Goal: Task Accomplishment & Management: Use online tool/utility

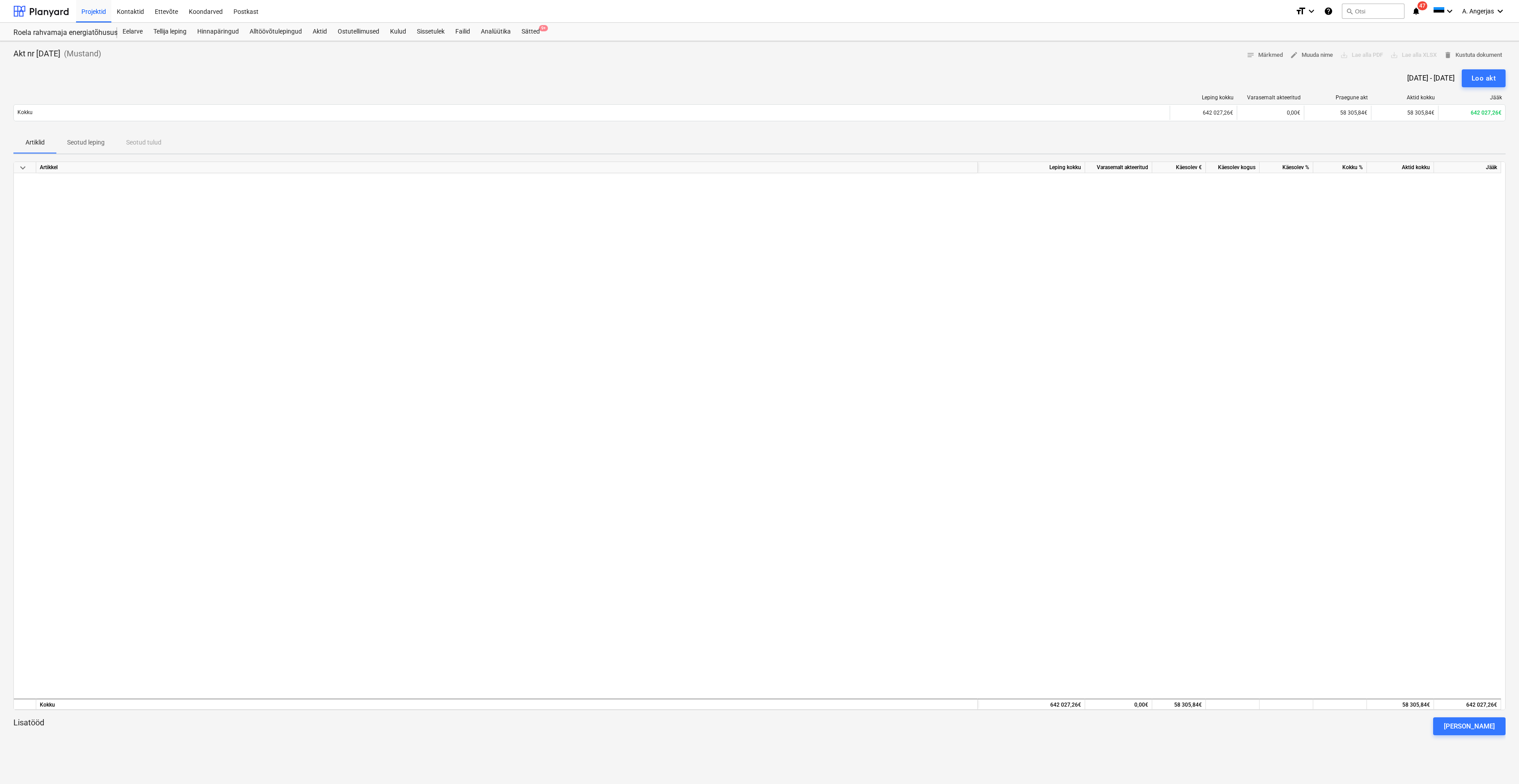
scroll to position [60, 0]
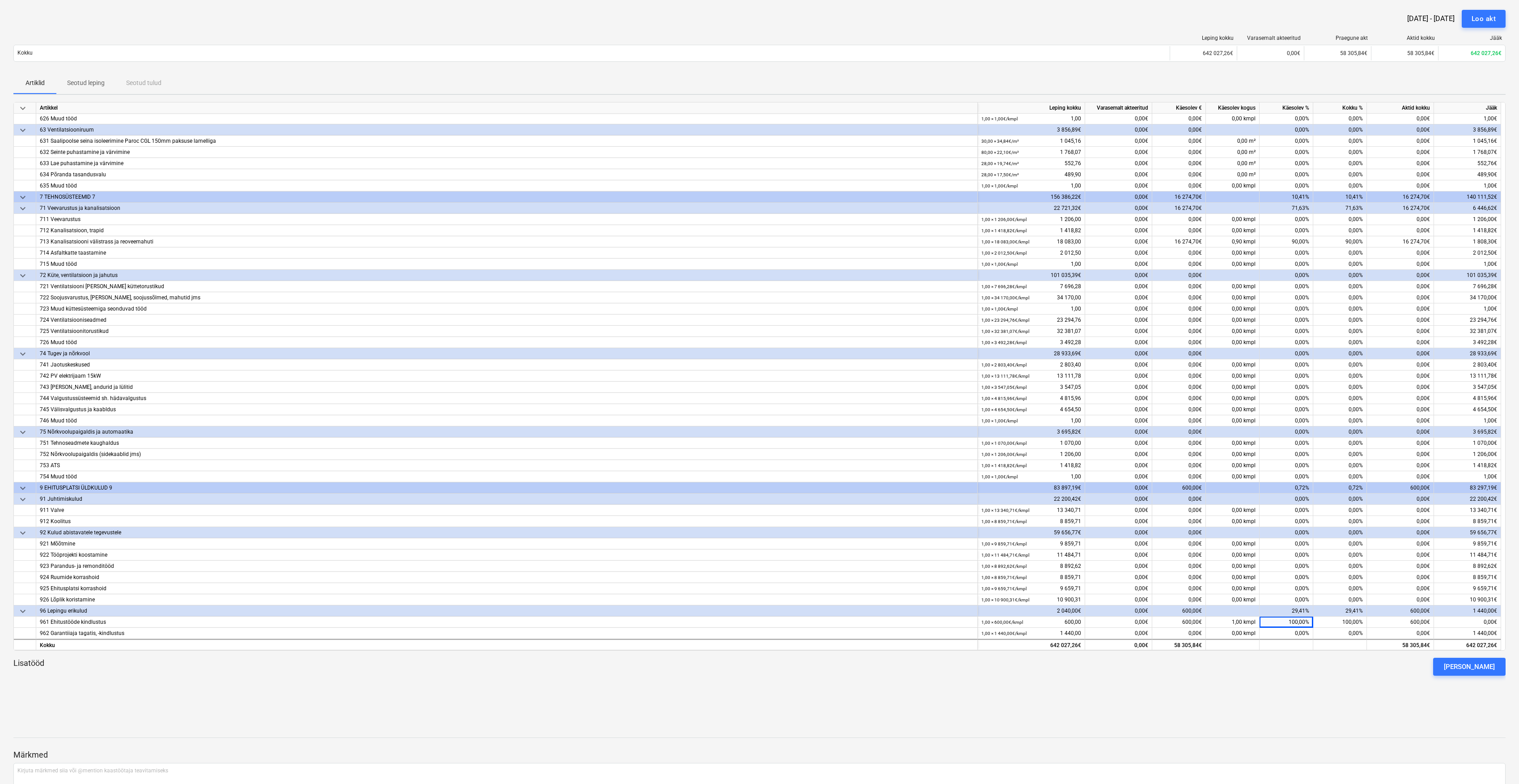
click at [160, 607] on div "96 Lepingu erikulud" at bounding box center [506, 610] width 934 height 11
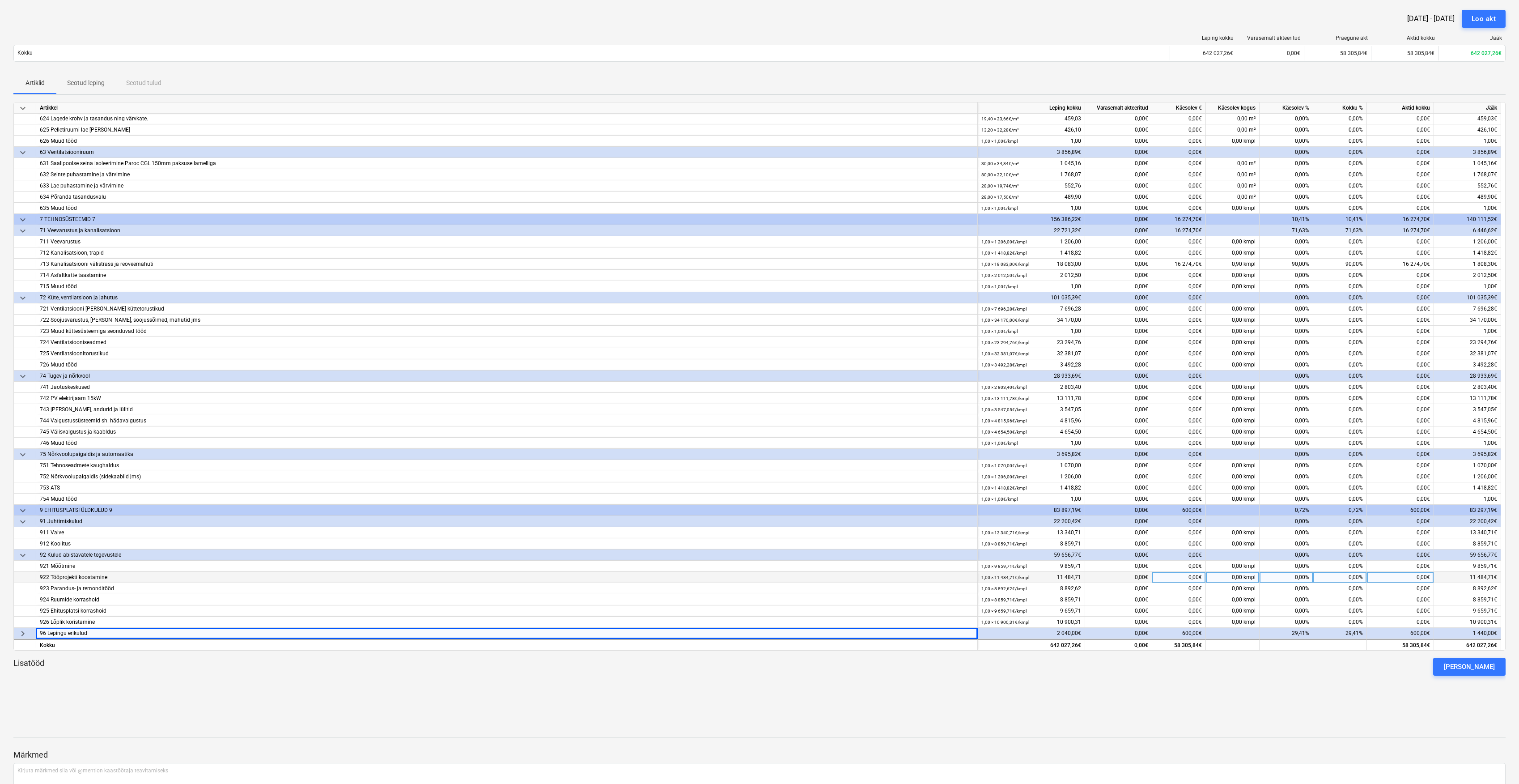
scroll to position [1633, 0]
click at [90, 567] on div "921 Mõõtmine" at bounding box center [506, 567] width 934 height 11
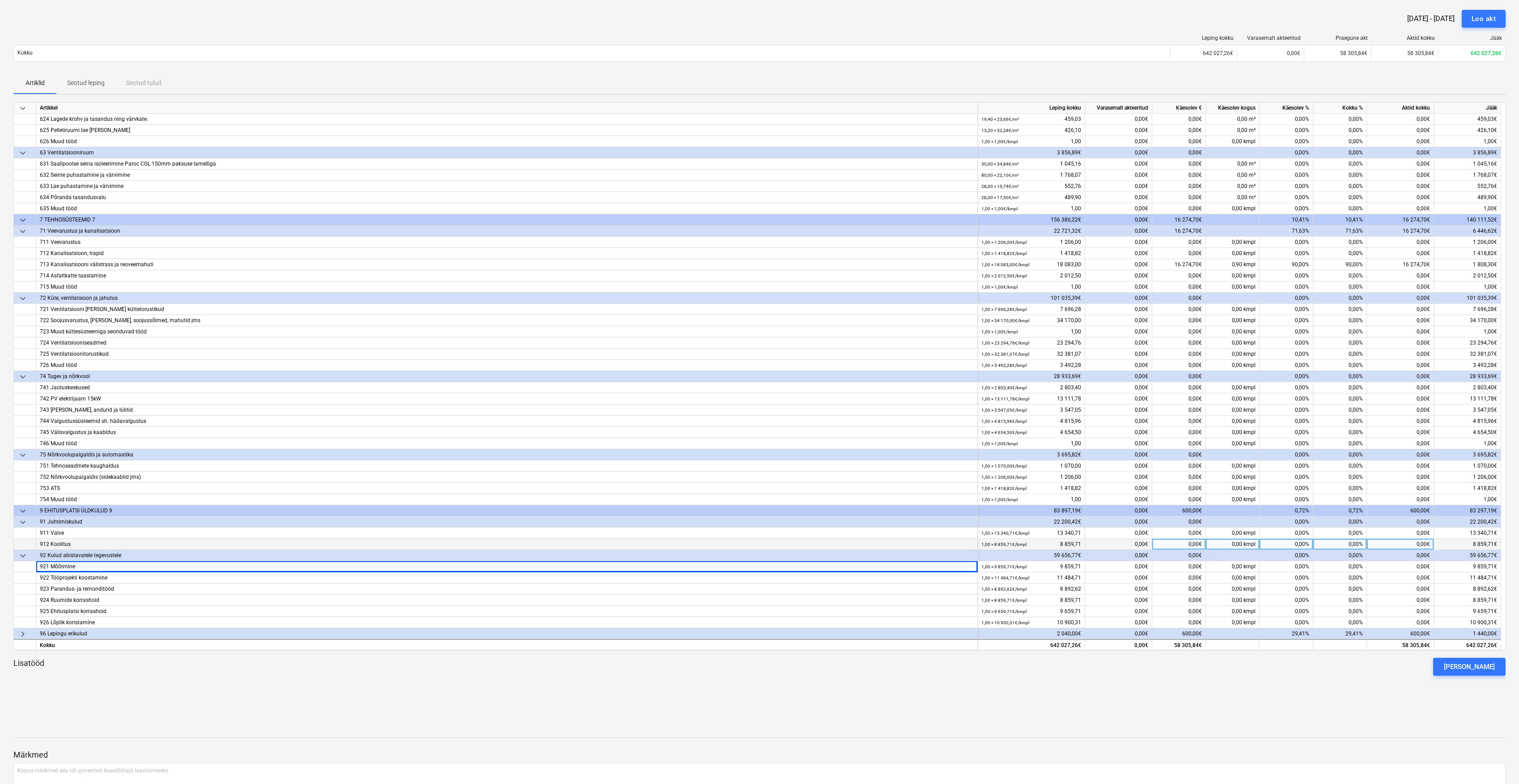
click at [1068, 550] on div "1,00 × 8 859,71€ / kmpl 8 859,71" at bounding box center [1031, 544] width 100 height 11
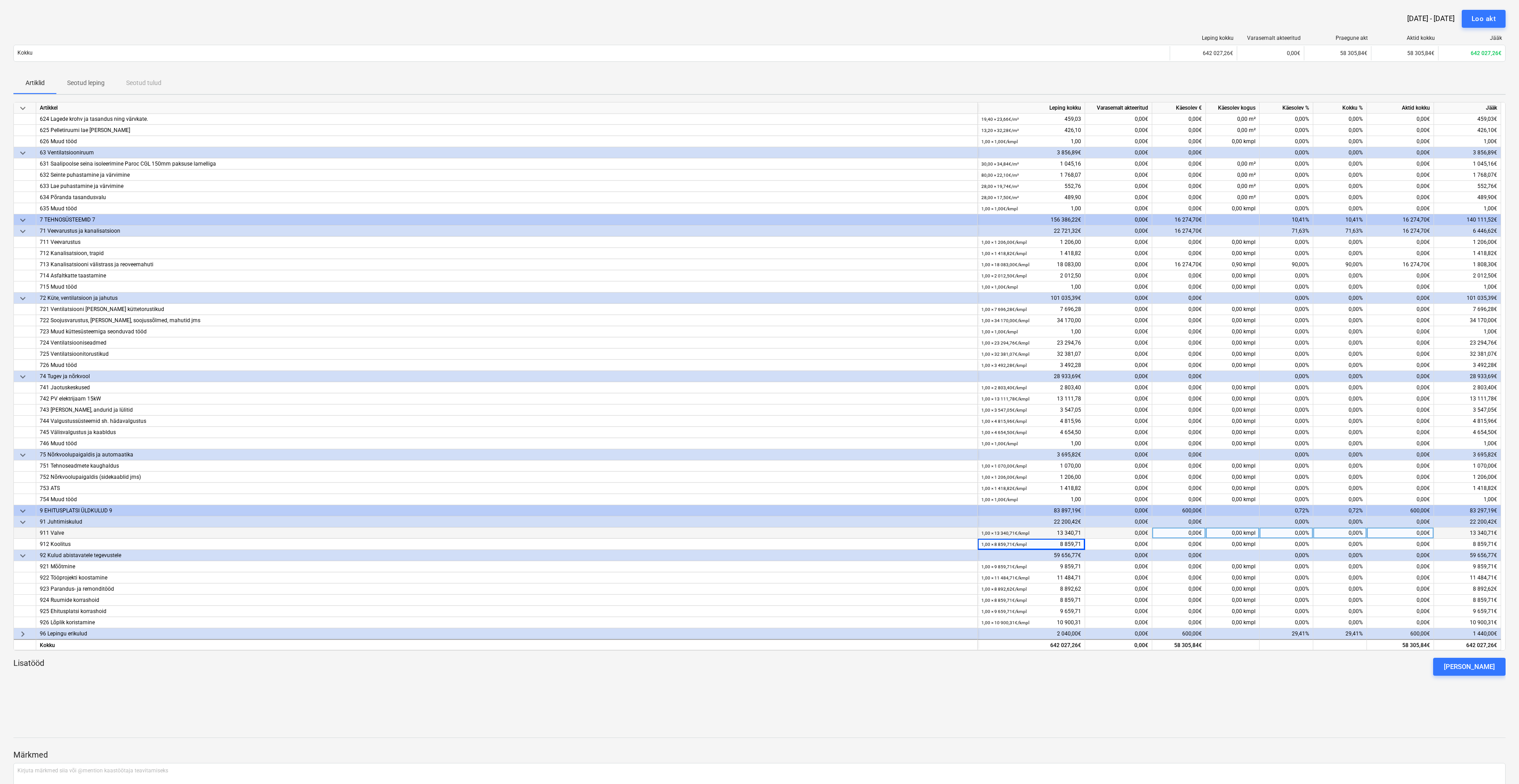
click at [1298, 532] on div "0,00%" at bounding box center [1286, 533] width 54 height 11
click at [1196, 532] on div "0,00€" at bounding box center [1179, 533] width 54 height 11
type input "2223,5"
click at [1190, 565] on div "0,00€" at bounding box center [1179, 567] width 54 height 11
type input "16"
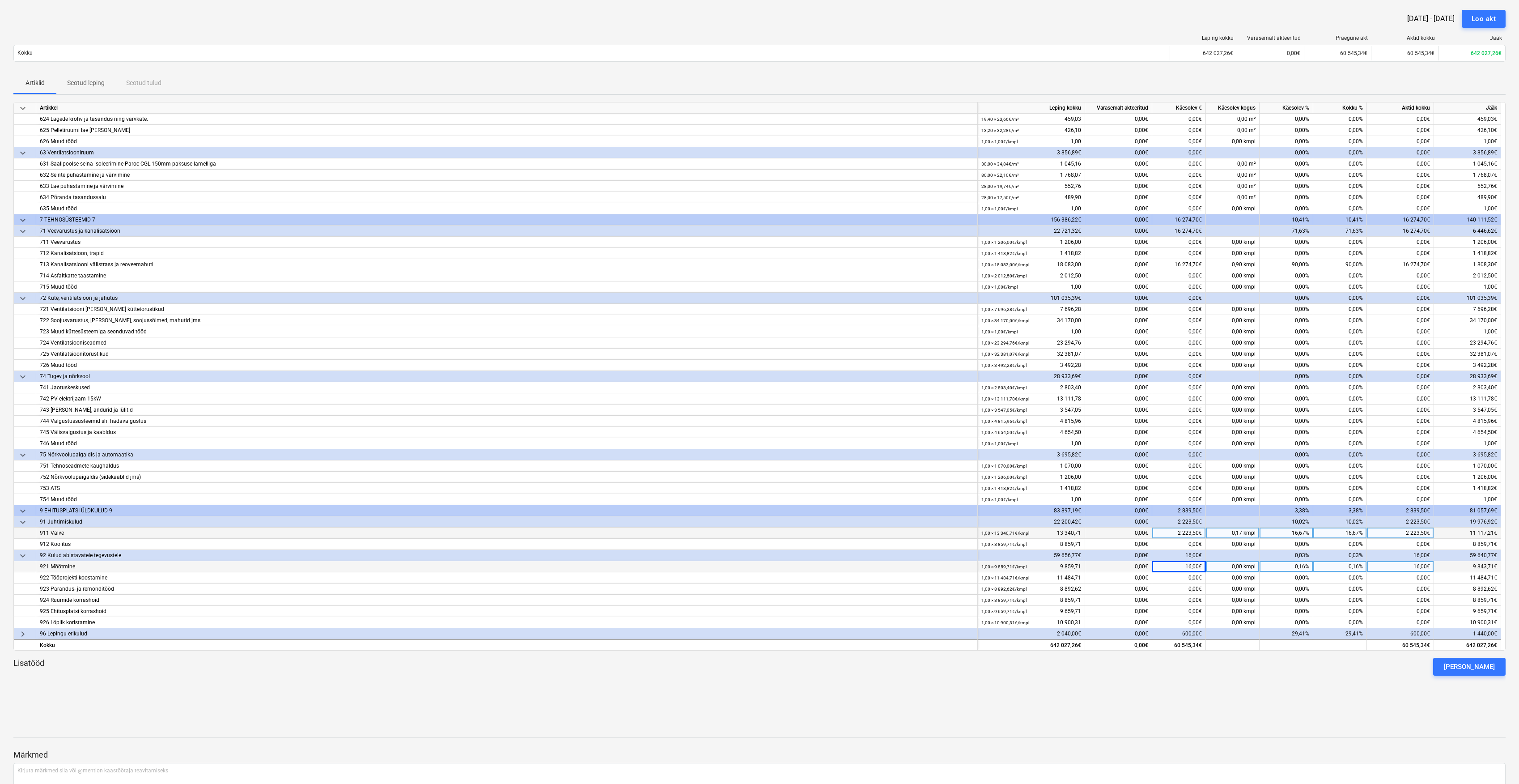
click at [1188, 528] on div "2 223,50€" at bounding box center [1179, 533] width 54 height 11
type input "4446,9"
click at [1185, 567] on div "16,00€" at bounding box center [1179, 567] width 54 height 11
type input "3286,6"
click at [1193, 580] on div "0,00€" at bounding box center [1179, 577] width 54 height 11
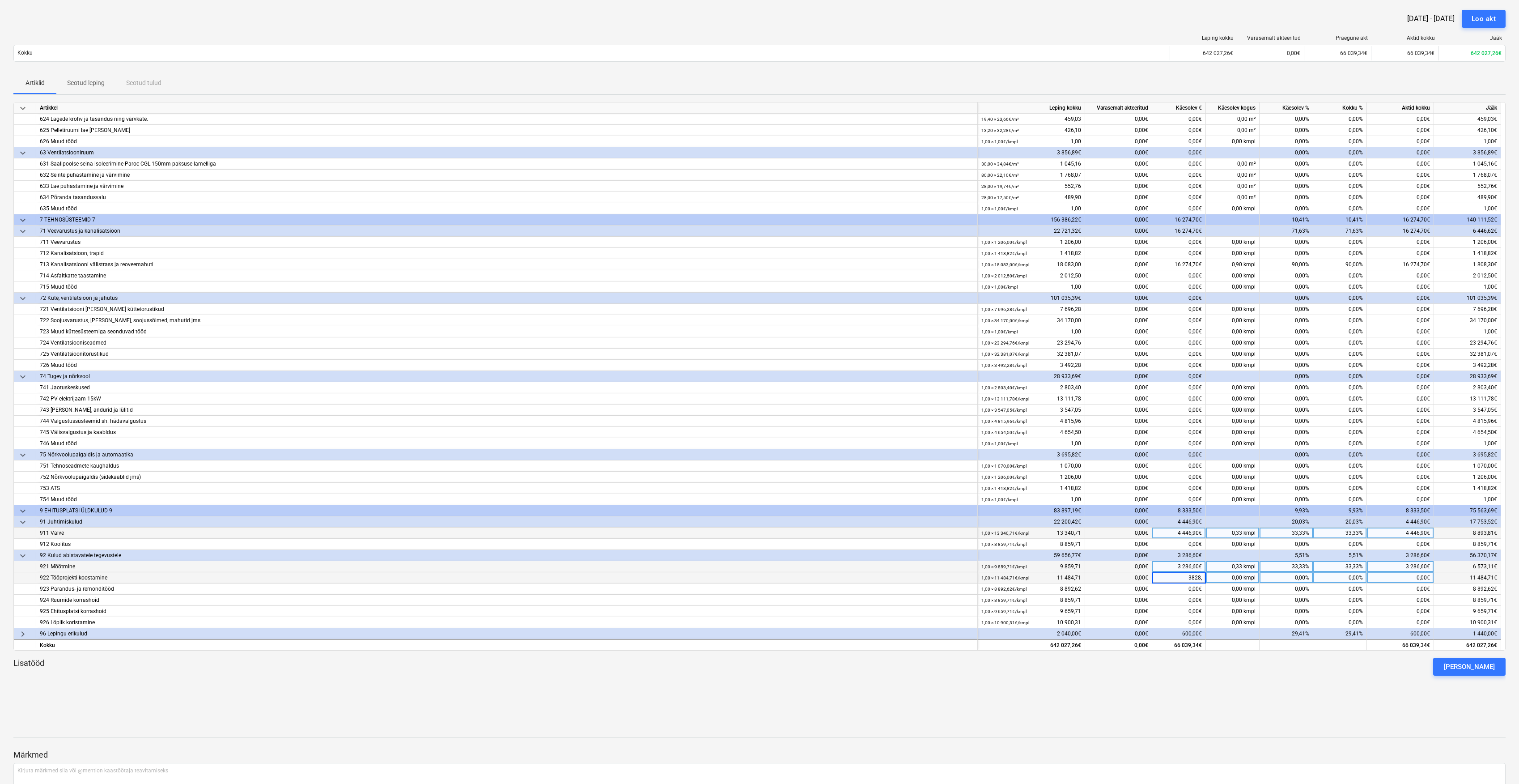
type input "3828,2"
click at [1176, 588] on div "0,00€" at bounding box center [1179, 588] width 54 height 11
type input "2964,2"
click at [1173, 605] on div "0,00€" at bounding box center [1179, 600] width 54 height 11
type input "2953,2"
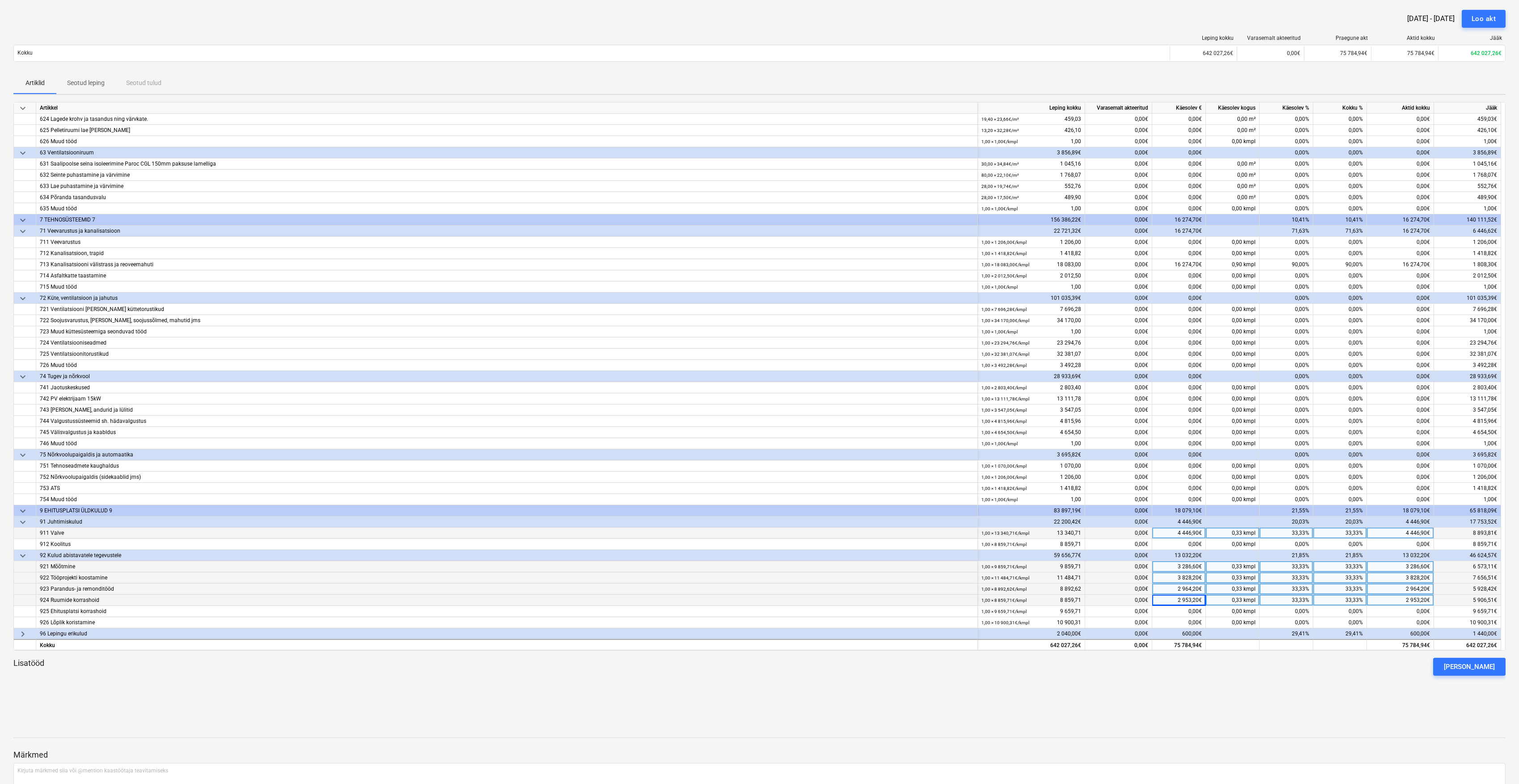
click at [1188, 605] on div "2 953,20€" at bounding box center [1179, 600] width 54 height 11
click at [1185, 607] on div "0,00€" at bounding box center [1179, 611] width 54 height 11
type input "3219,9"
click at [1242, 668] on div "Lisatööd [PERSON_NAME]" at bounding box center [760, 666] width 1492 height 18
click at [1302, 728] on div at bounding box center [760, 729] width 1492 height 7
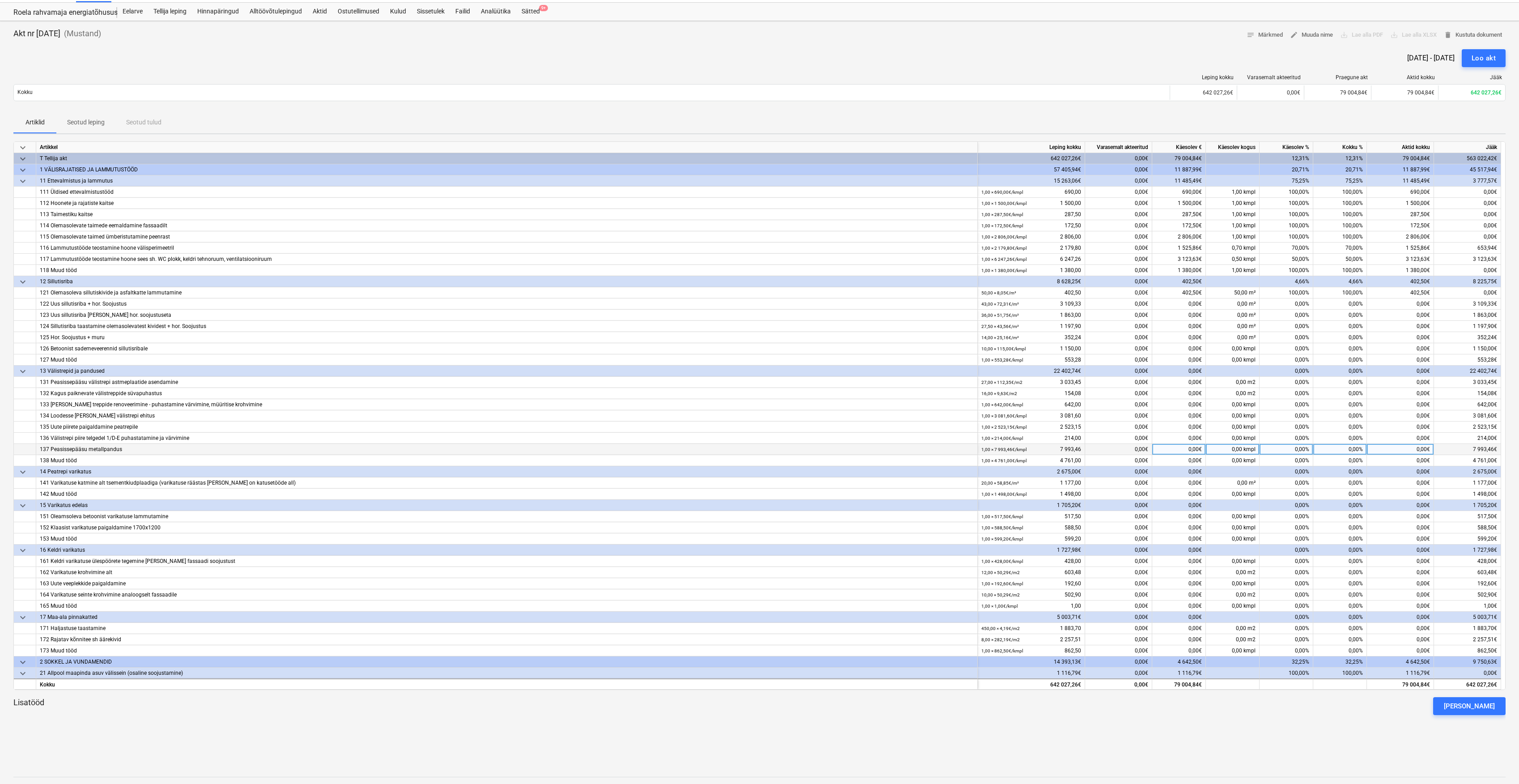
scroll to position [0, 0]
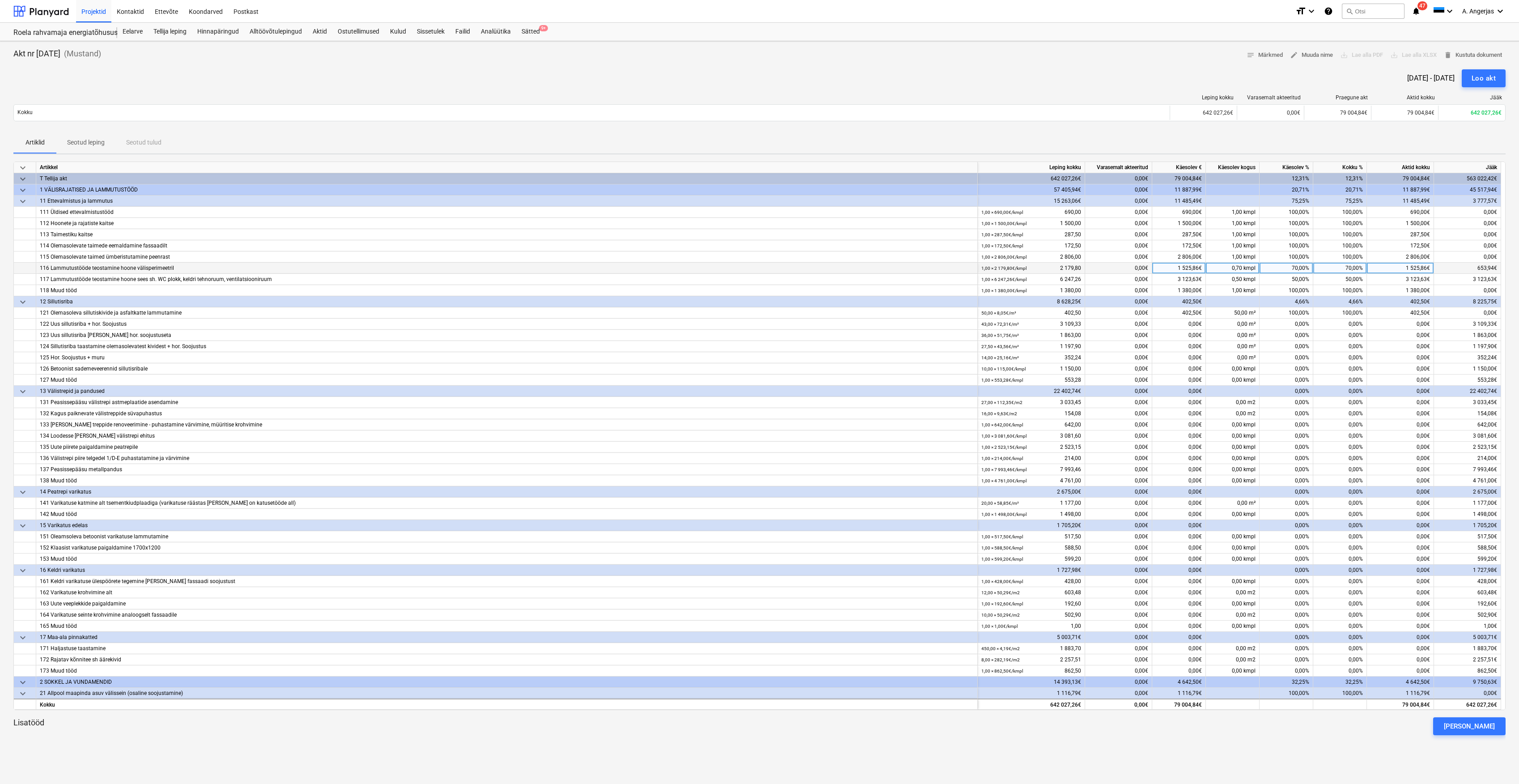
click at [90, 270] on div "116 Lammutustööde teostamine hoone välisperimeetril" at bounding box center [506, 268] width 934 height 11
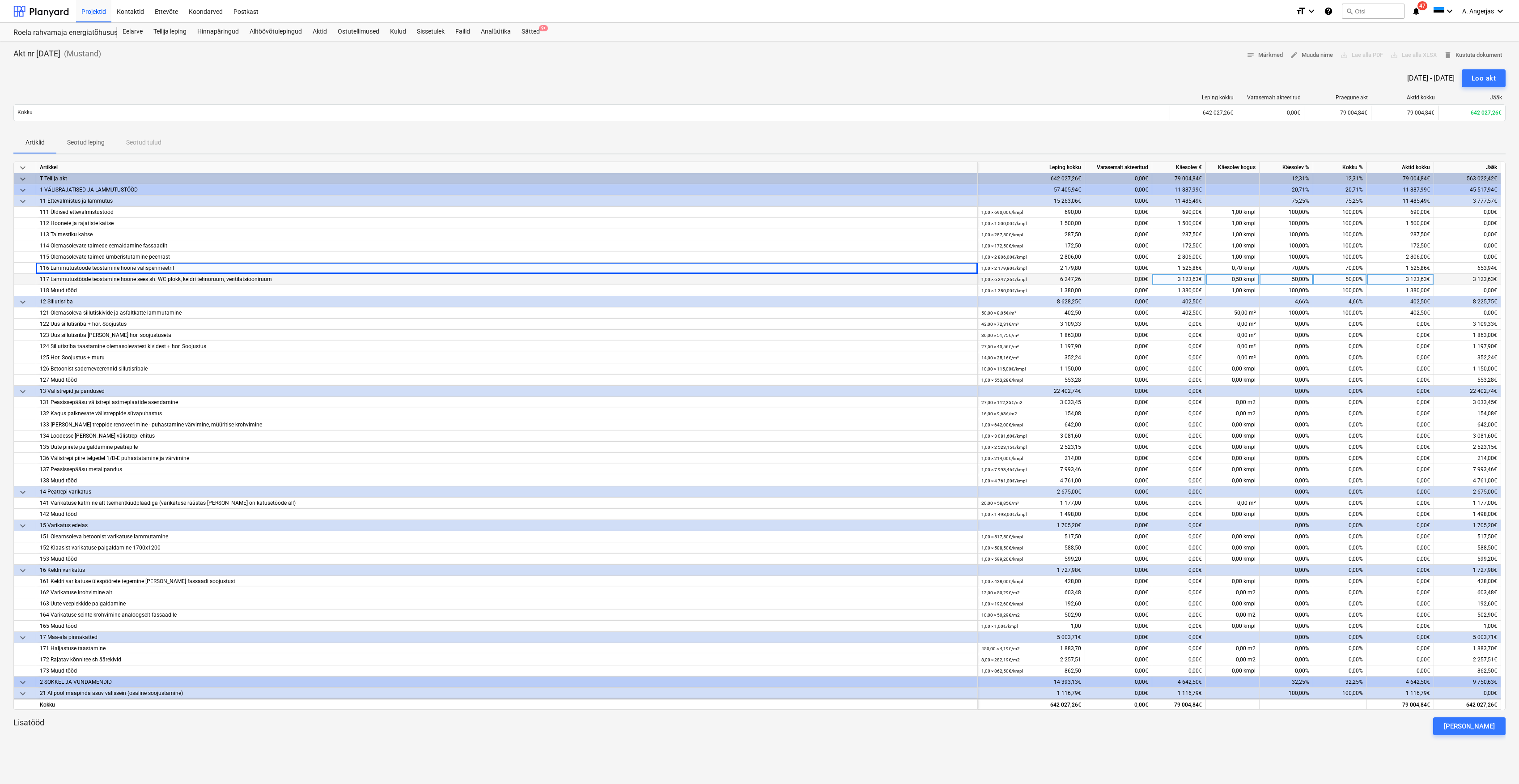
click at [106, 285] on div "117 Lammutustööde teostamine hoone sees sh. WC plokk, keldri tehnoruum, ventila…" at bounding box center [506, 279] width 934 height 11
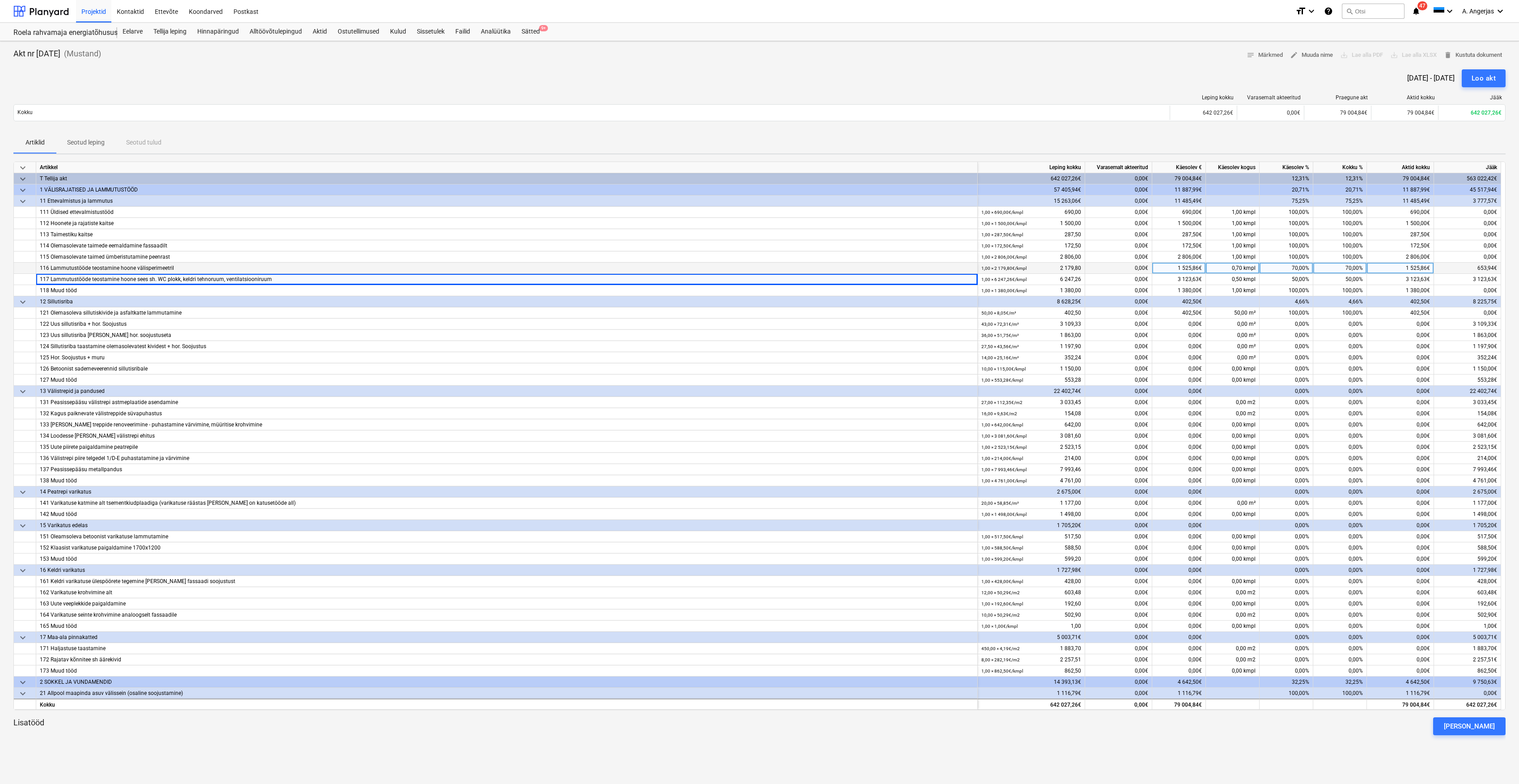
click at [113, 272] on div "116 Lammutustööde teostamine hoone välisperimeetril" at bounding box center [506, 268] width 934 height 11
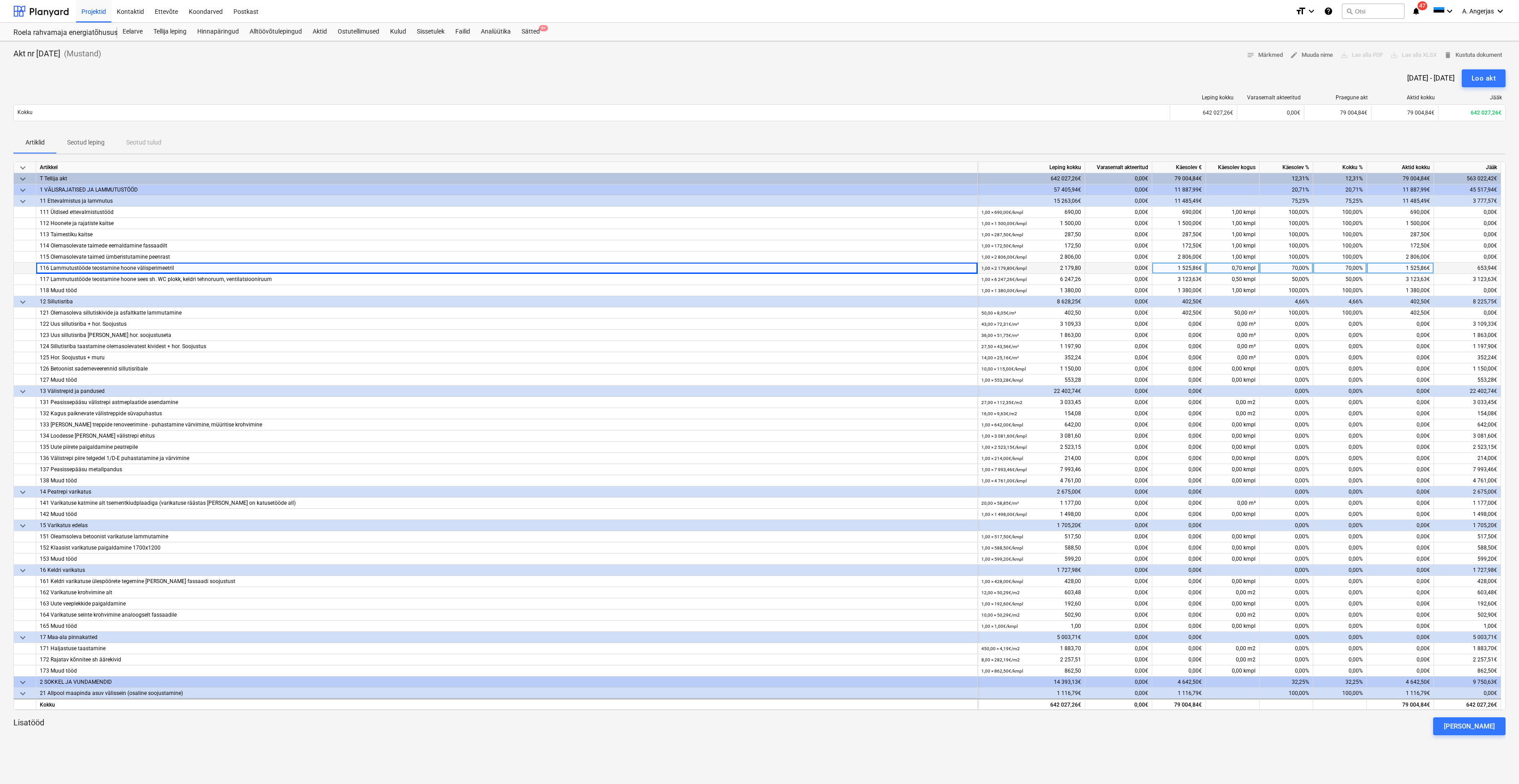
click at [1188, 269] on div "1 525,86€" at bounding box center [1179, 268] width 54 height 11
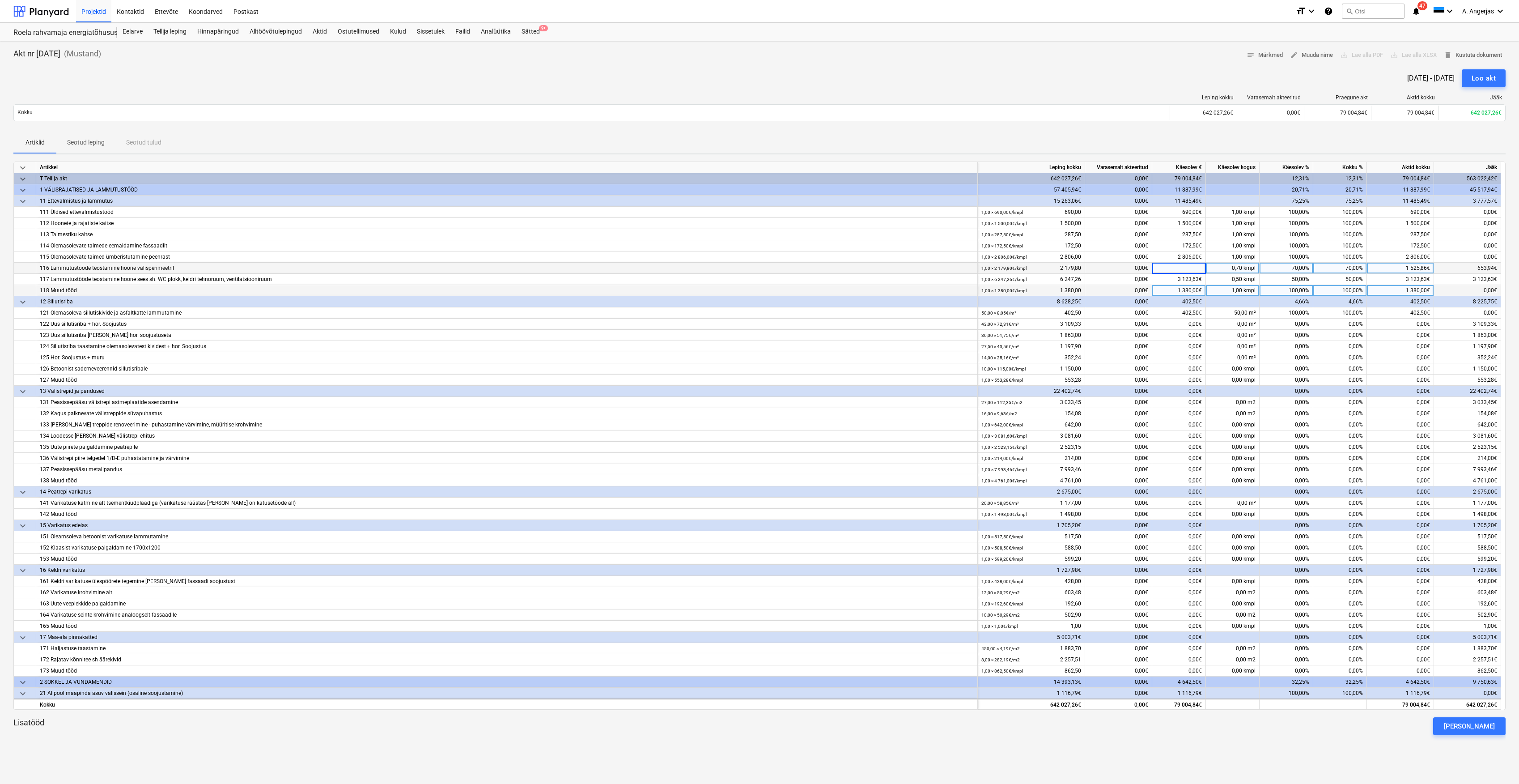
click at [1155, 287] on div "1 380,00€" at bounding box center [1179, 290] width 54 height 11
click at [375, 268] on div "116 Lammutustööde teostamine hoone välisperimeetril" at bounding box center [506, 268] width 934 height 11
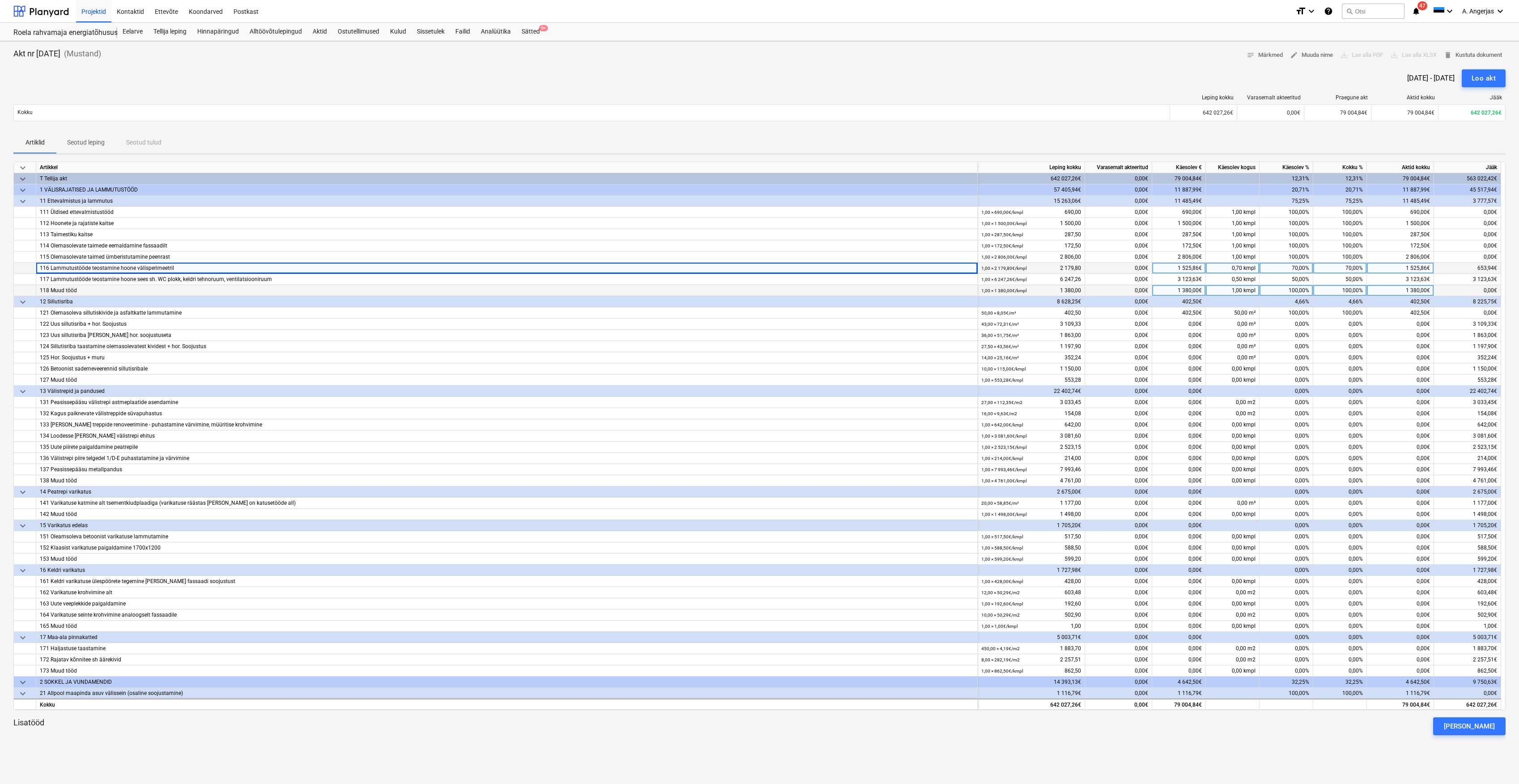
click at [1303, 271] on div "70,00%" at bounding box center [1286, 268] width 54 height 11
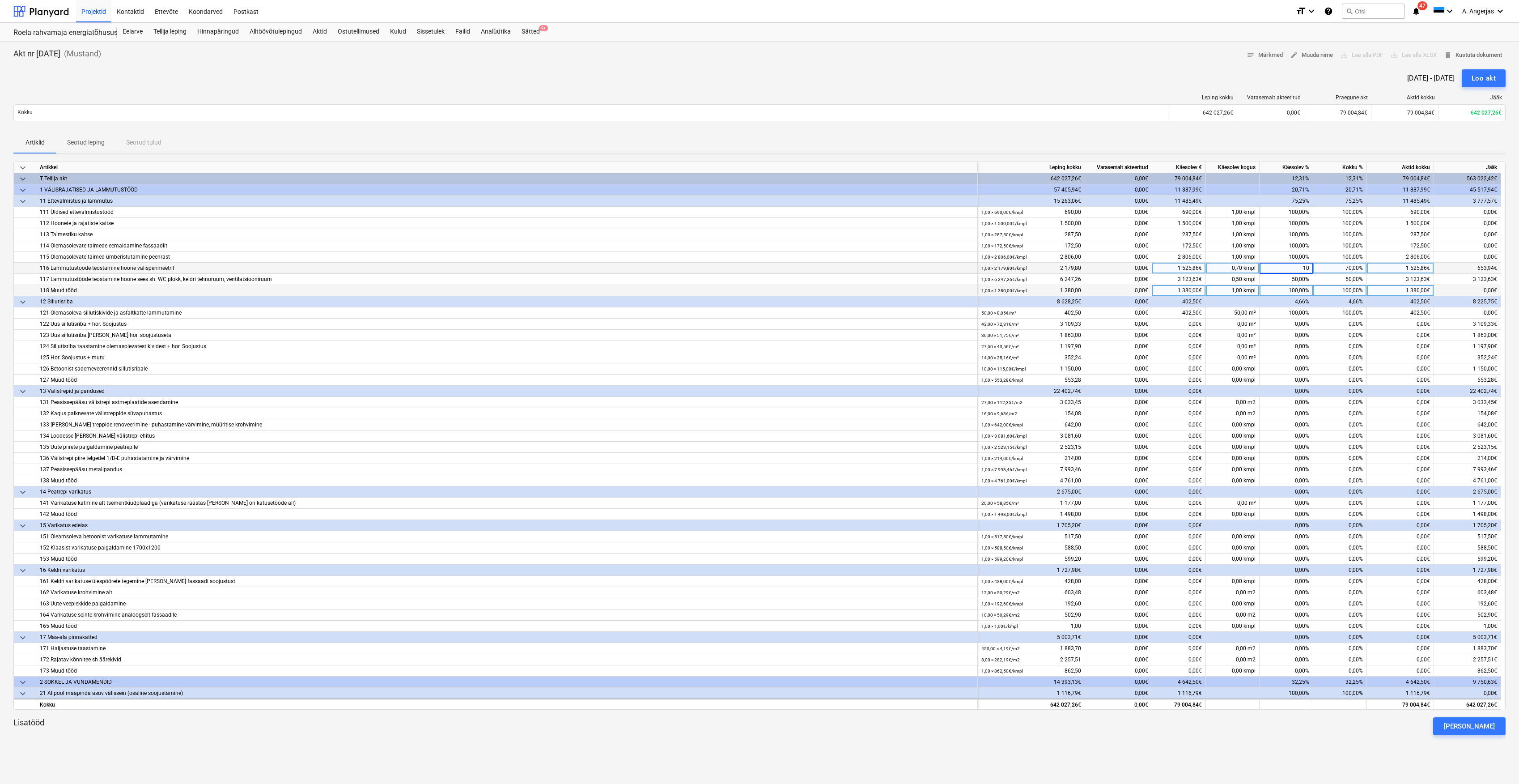
type input "100"
click at [1290, 279] on div "50,00%" at bounding box center [1286, 279] width 54 height 11
type input "70"
click at [1311, 346] on div "0,00%" at bounding box center [1286, 346] width 54 height 11
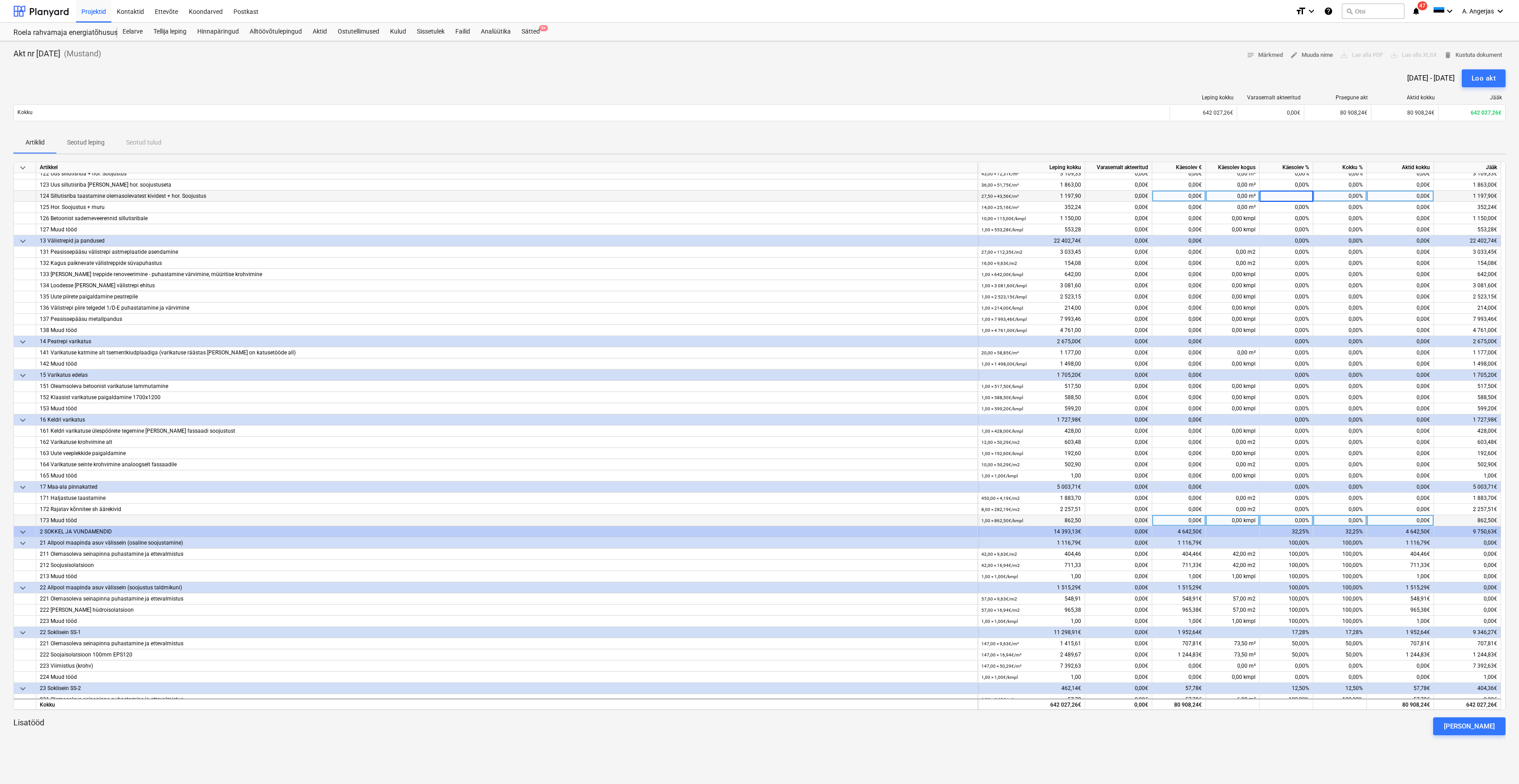
scroll to position [179, 0]
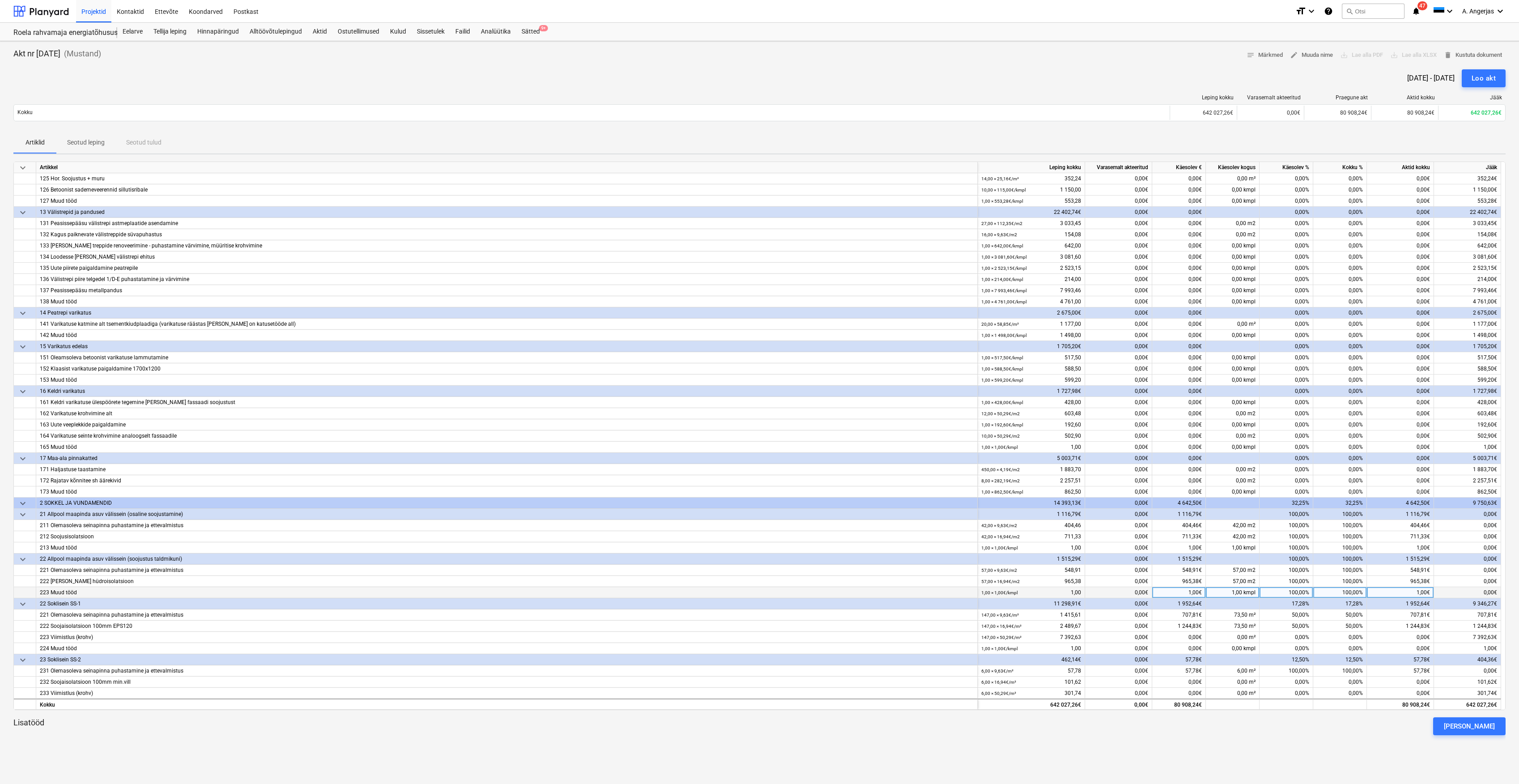
click at [139, 590] on div "223 Muud tööd" at bounding box center [506, 592] width 934 height 11
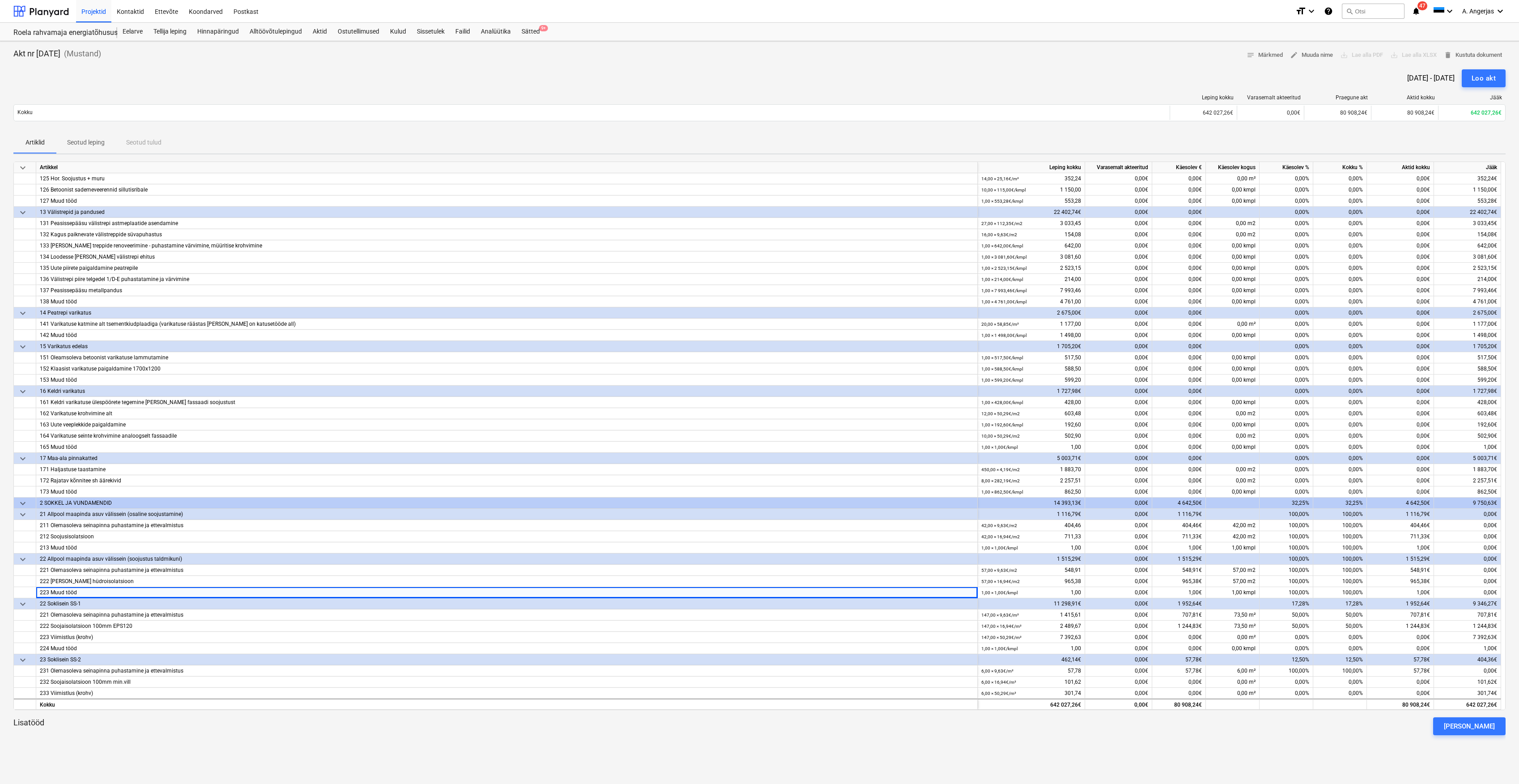
scroll to position [0, 0]
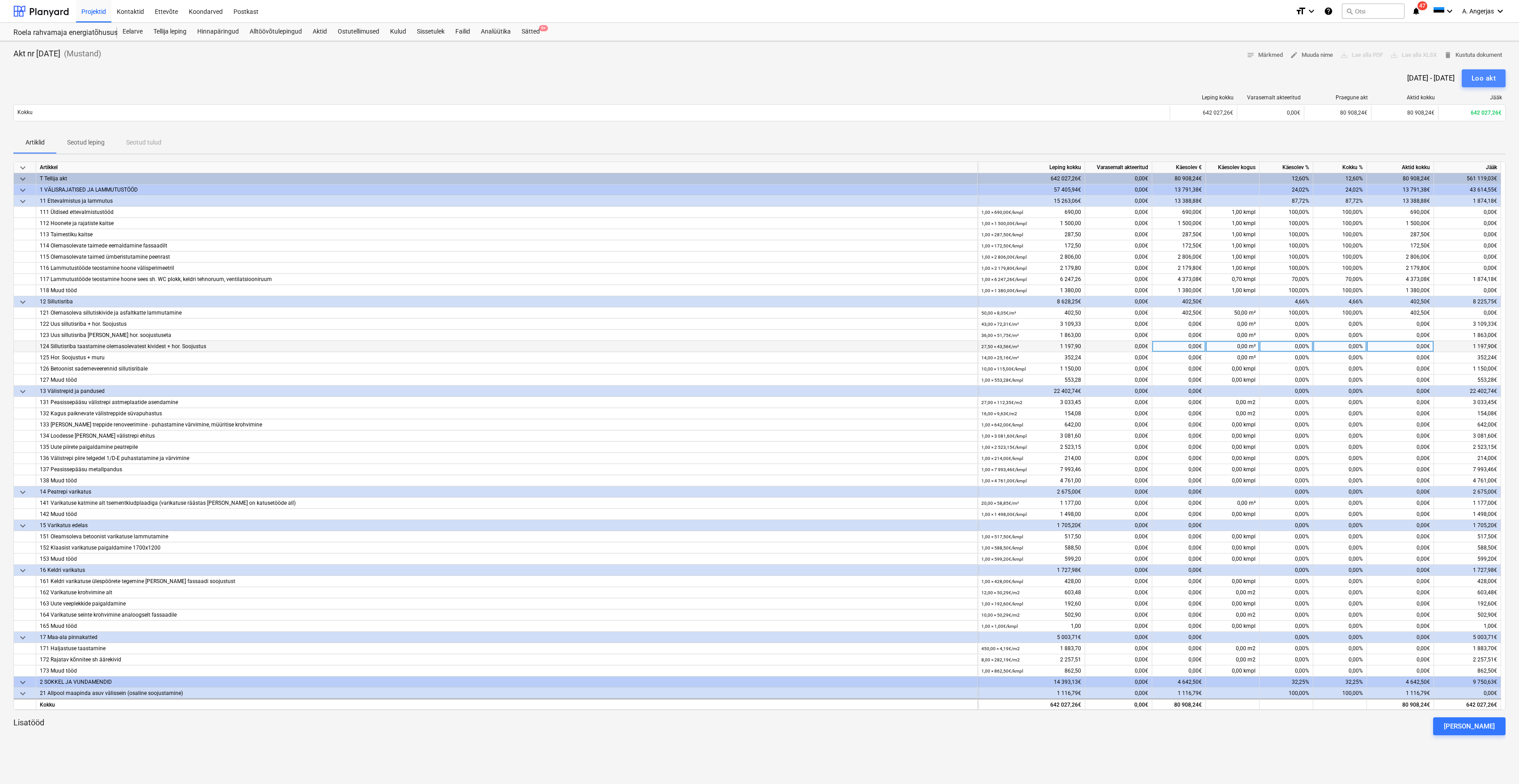
click at [1482, 74] on div "Loo akt" at bounding box center [1484, 79] width 24 height 12
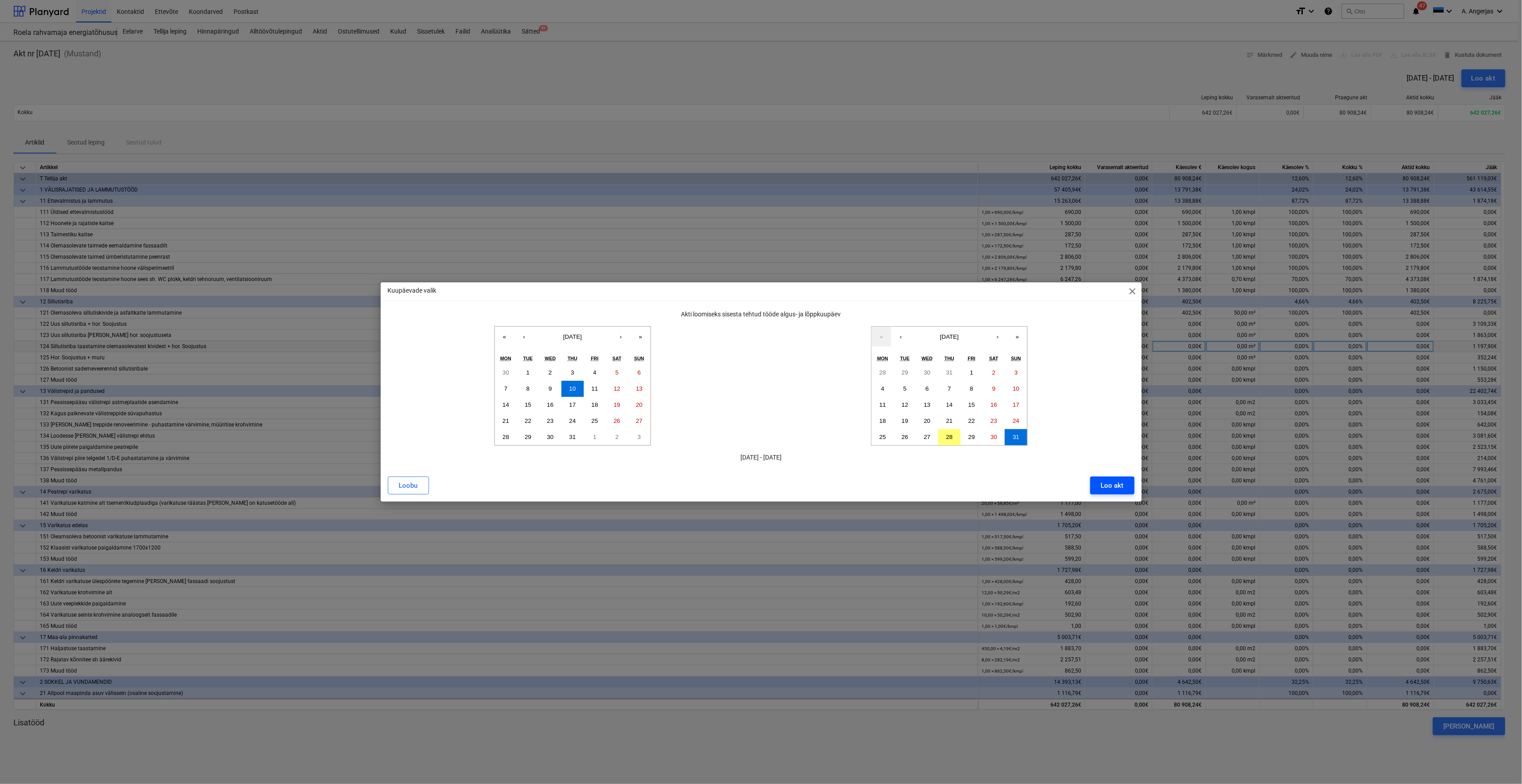
click at [1131, 480] on button "Loo akt" at bounding box center [1112, 485] width 44 height 18
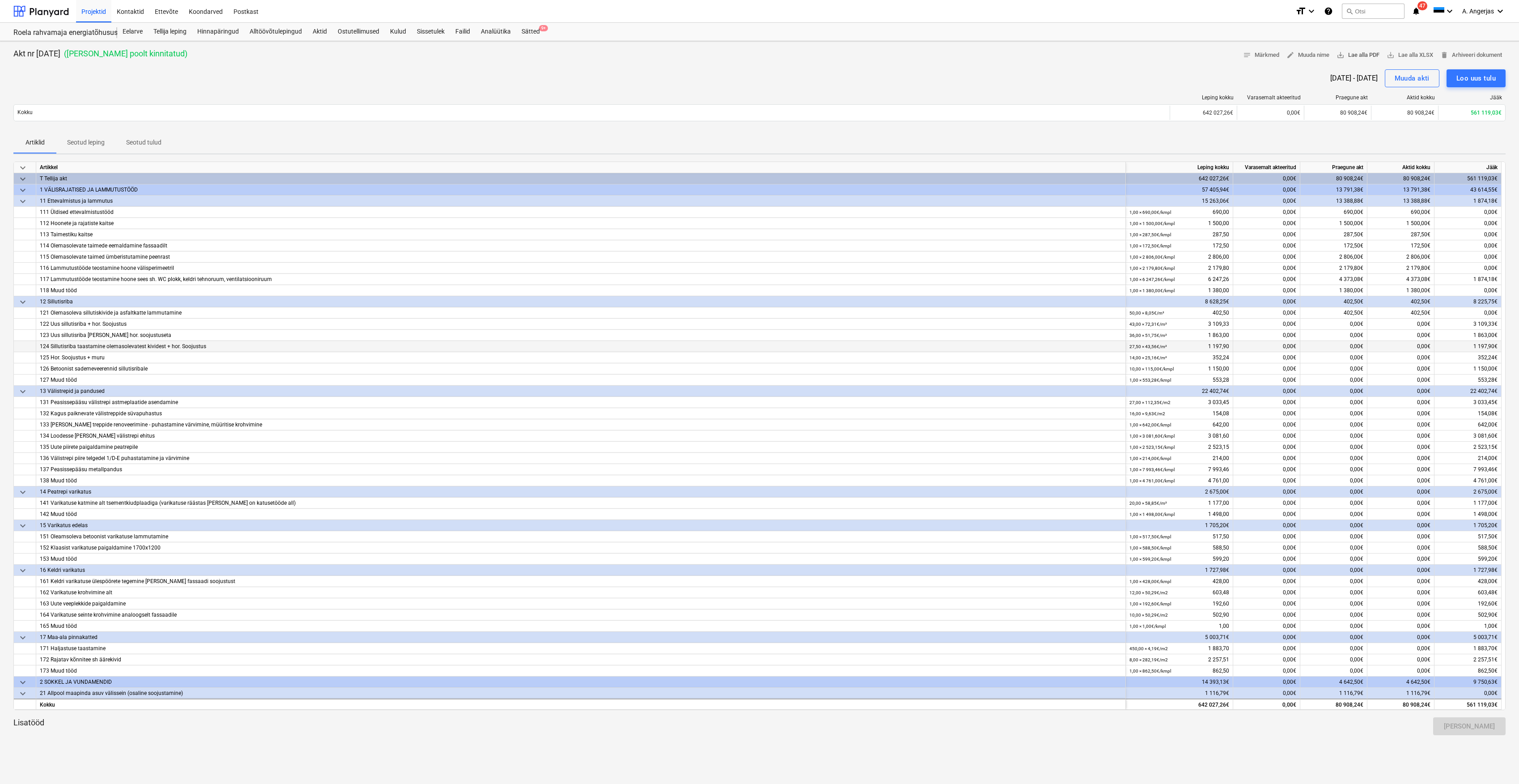
click at [1365, 56] on span "save_alt Lae alla PDF" at bounding box center [1358, 55] width 43 height 10
click at [1106, 56] on div "Akt nr [DATE] ( Kliendi poolt kinnitatud ) notes Märkmed edit Muuda nime save_a…" at bounding box center [760, 55] width 1492 height 14
click at [1391, 54] on span "save_alt" at bounding box center [1391, 55] width 8 height 8
